Goal: Register for event/course

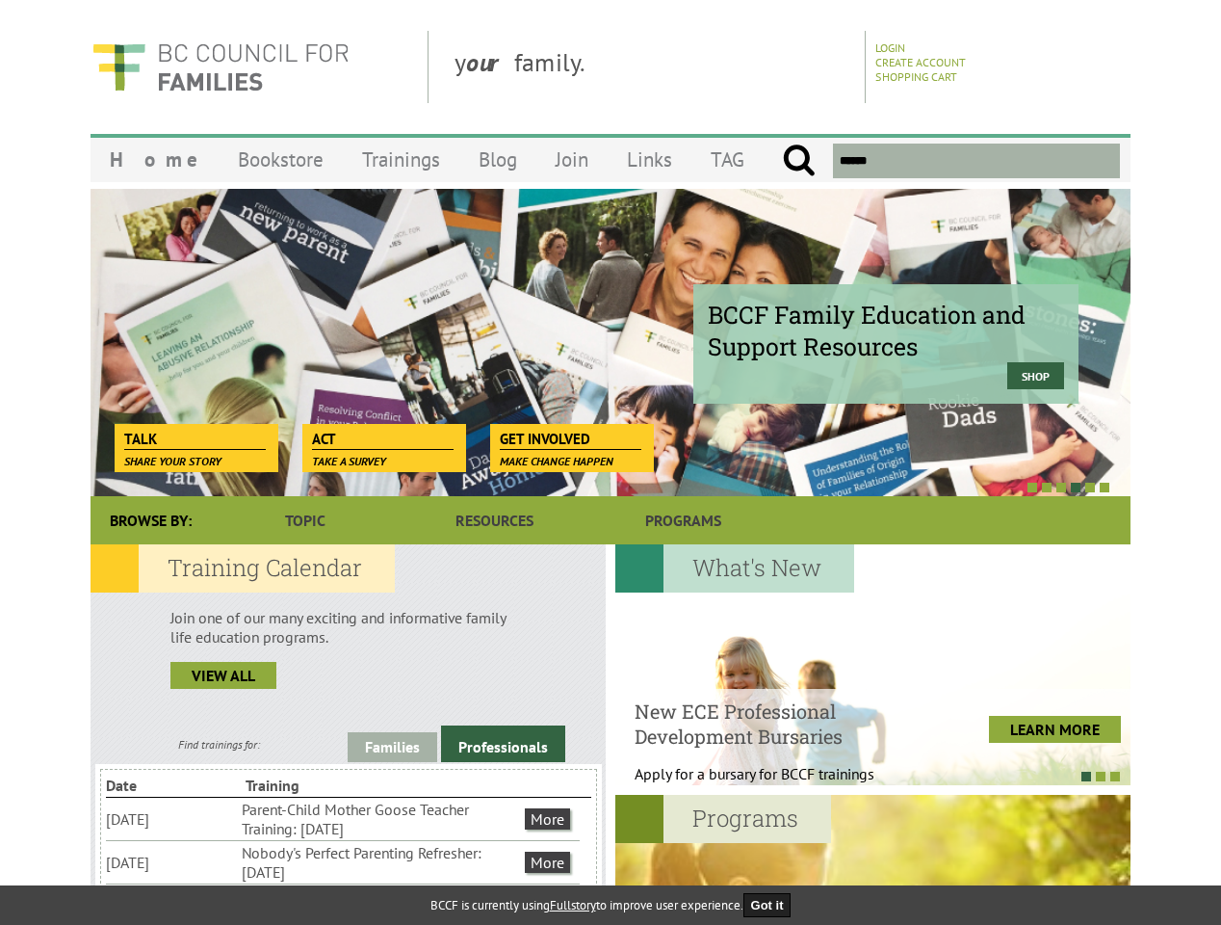
click at [611, 478] on div at bounding box center [589, 486] width 1040 height 19
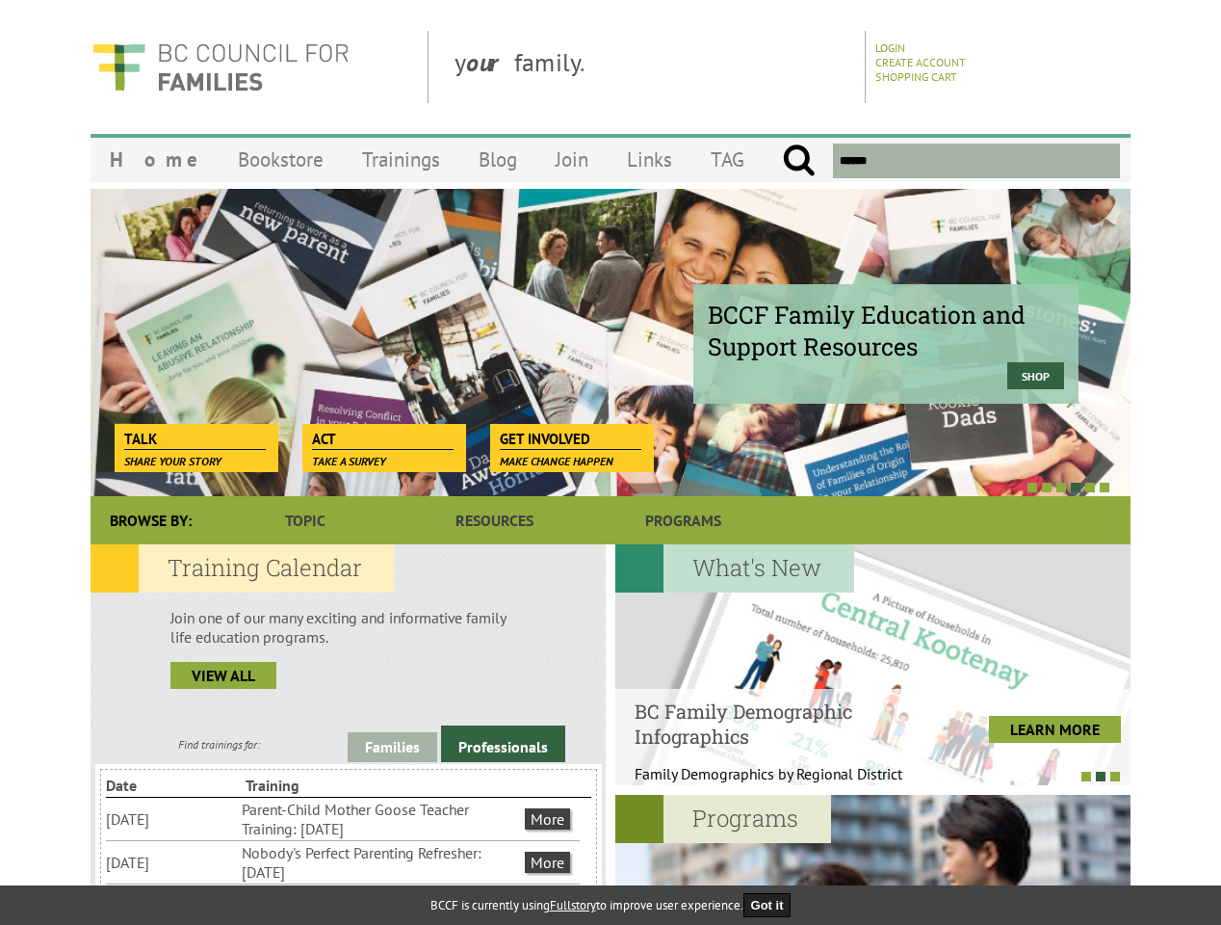
click at [589, 486] on div at bounding box center [589, 486] width 1040 height 19
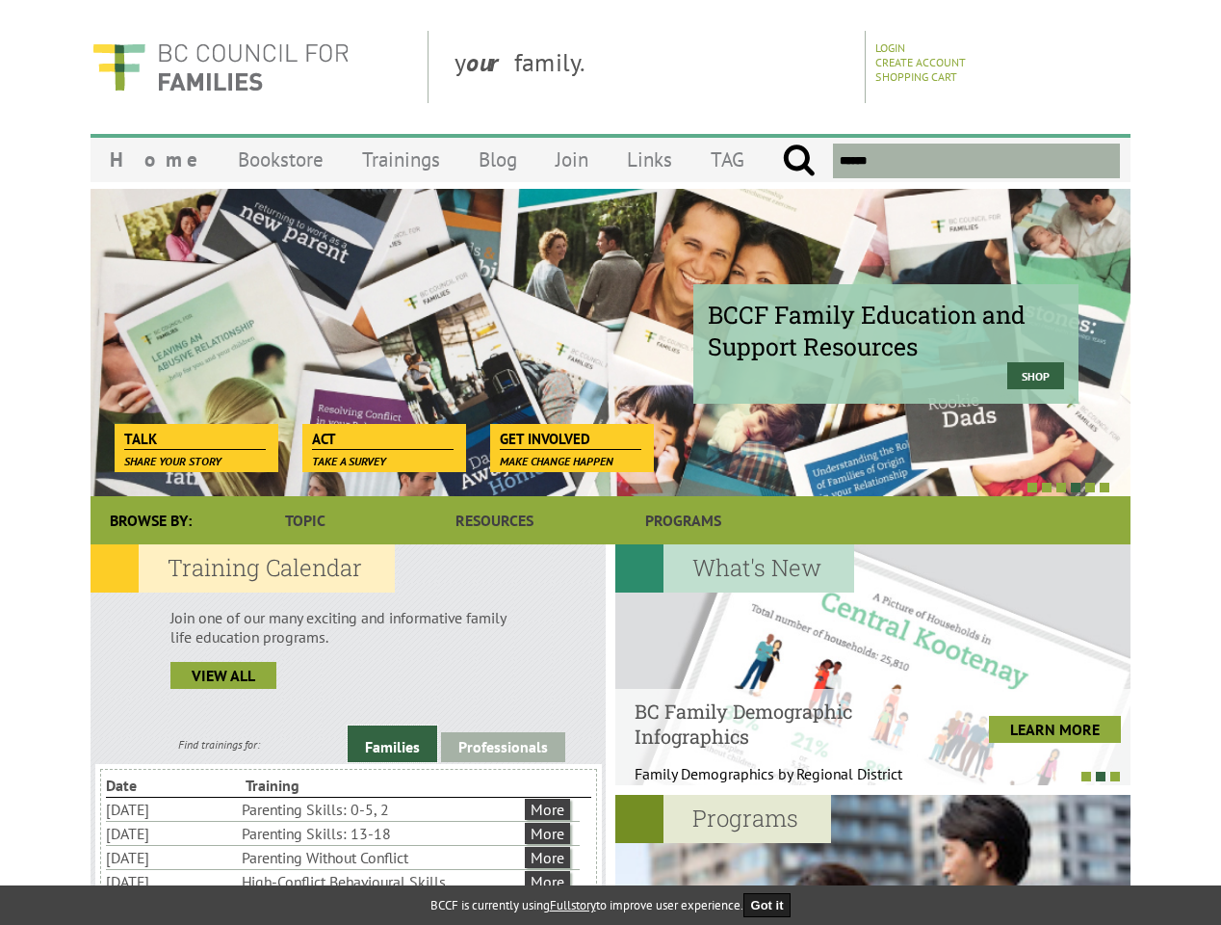
click at [392, 746] on link "Families" at bounding box center [393, 743] width 90 height 37
click at [503, 743] on link "Professionals" at bounding box center [503, 747] width 124 height 30
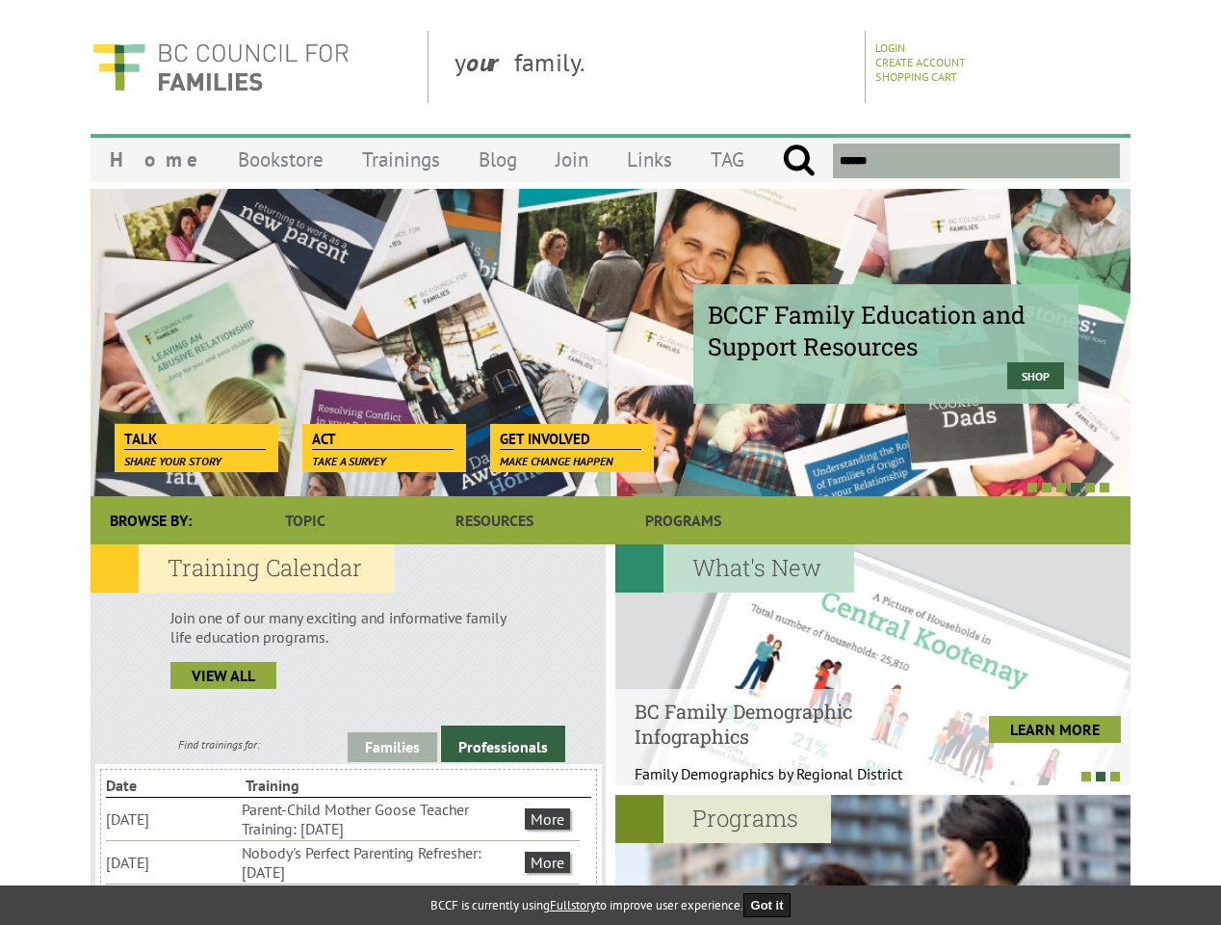
click at [343, 861] on li "Nobody's Perfect Parenting Refresher: [DATE]" at bounding box center [381, 862] width 279 height 42
click at [873, 664] on div at bounding box center [872, 664] width 515 height 241
click at [863, 775] on div at bounding box center [863, 775] width 515 height 19
click at [873, 859] on div at bounding box center [872, 915] width 515 height 241
click at [773, 904] on button "Got it" at bounding box center [767, 905] width 48 height 24
